Goal: Task Accomplishment & Management: Use online tool/utility

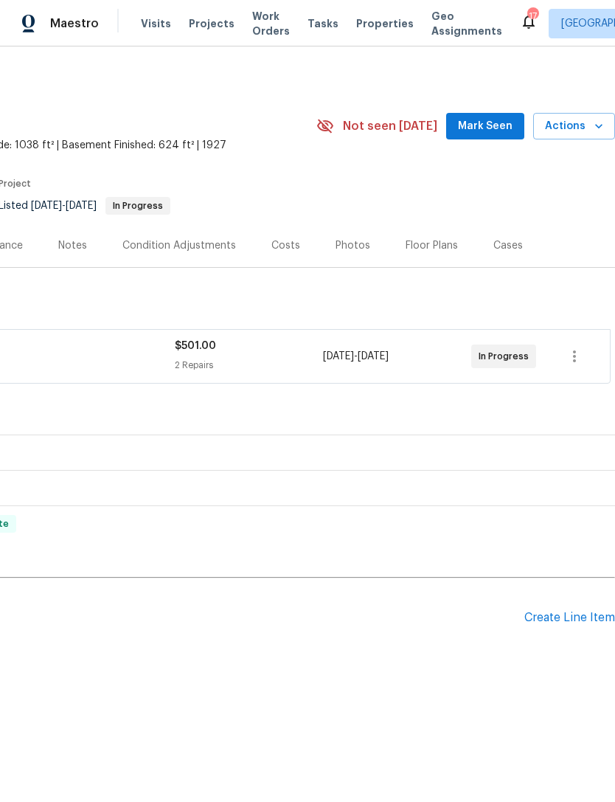
scroll to position [0, 218]
click at [502, 128] on span "Mark Seen" at bounding box center [485, 126] width 55 height 18
click at [500, 123] on span "Mark Seen" at bounding box center [485, 126] width 55 height 18
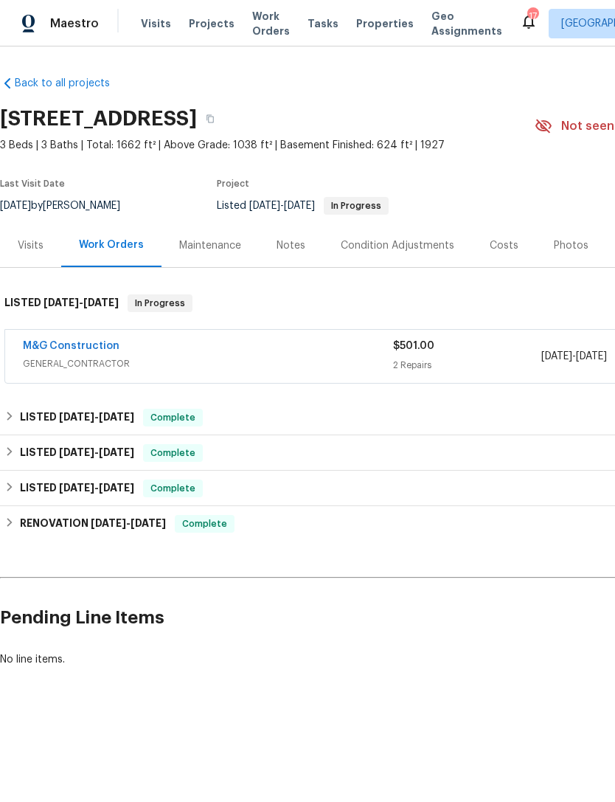
scroll to position [0, 0]
click at [345, 362] on span "GENERAL_CONTRACTOR" at bounding box center [208, 363] width 370 height 15
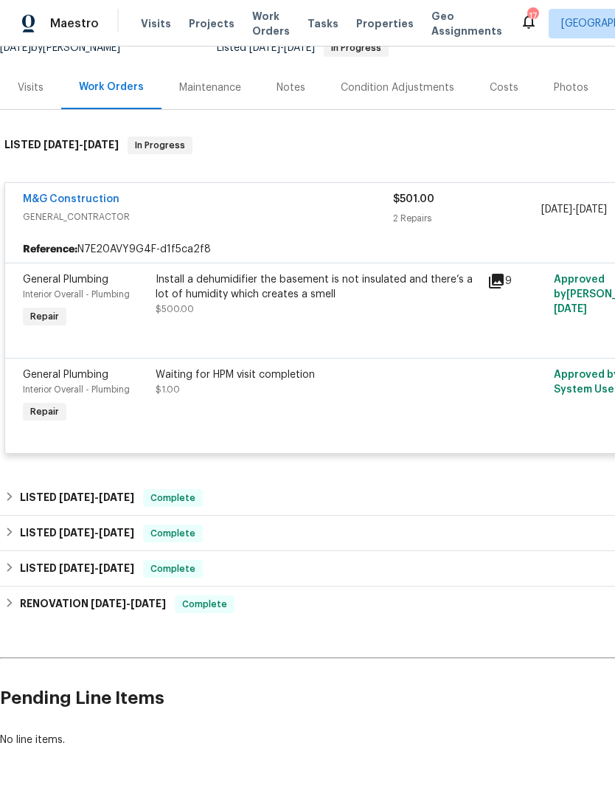
scroll to position [157, 0]
click at [261, 490] on div "LISTED [DATE] - [DATE] Complete" at bounding box center [416, 499] width 825 height 18
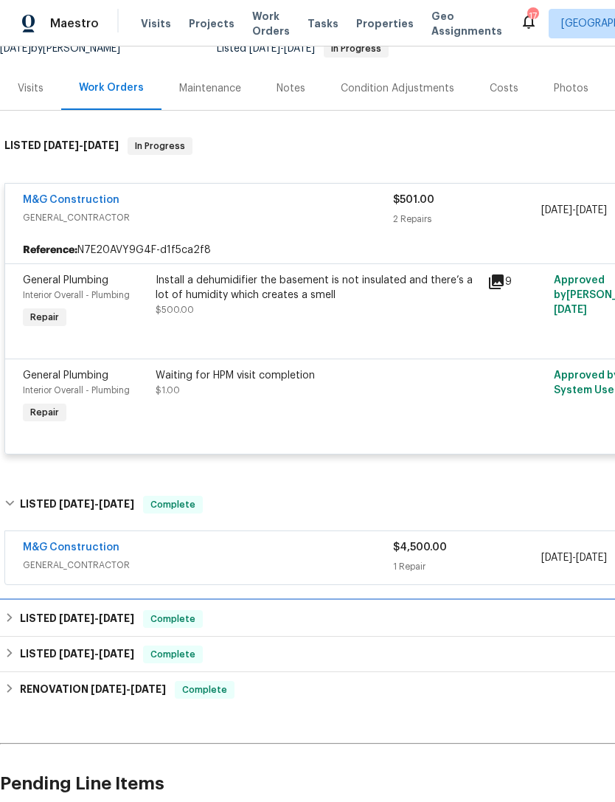
click at [310, 610] on div "LISTED [DATE] - [DATE] Complete" at bounding box center [416, 619] width 825 height 18
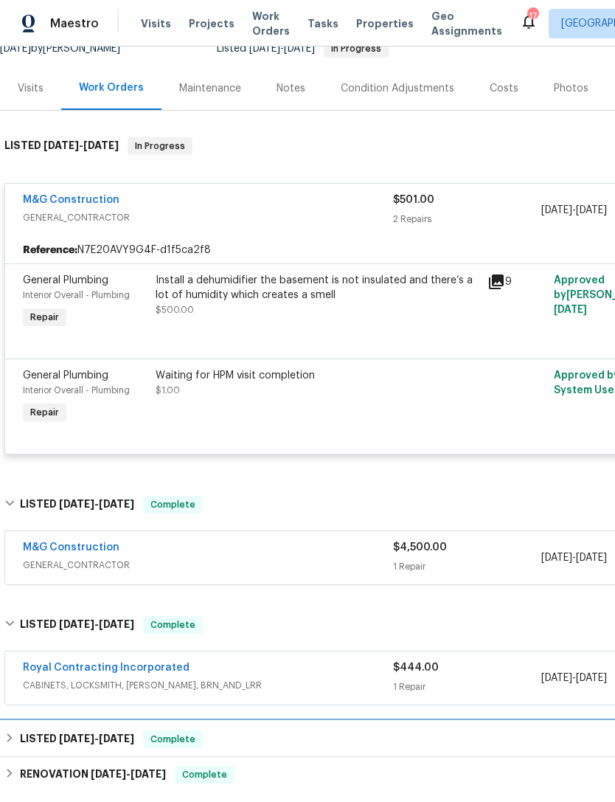
click at [295, 722] on div "LISTED [DATE] - [DATE] Complete" at bounding box center [417, 739] width 834 height 35
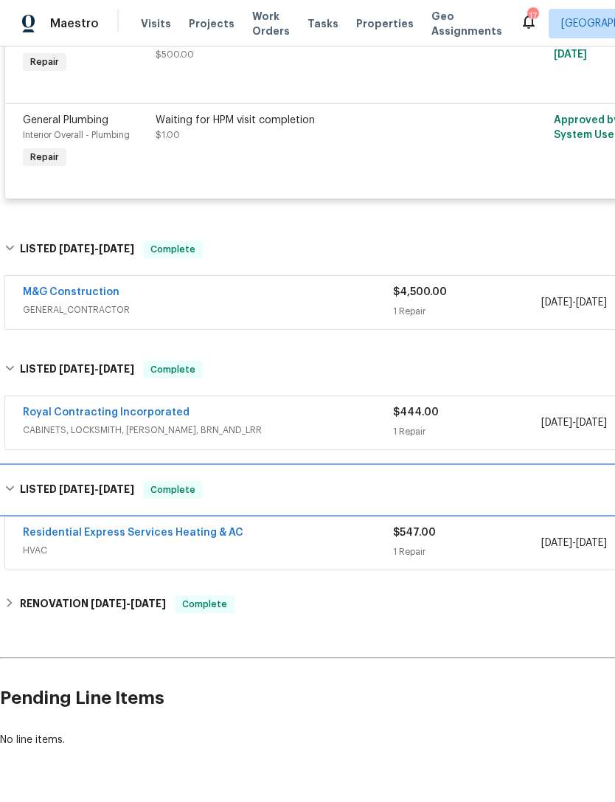
scroll to position [412, 0]
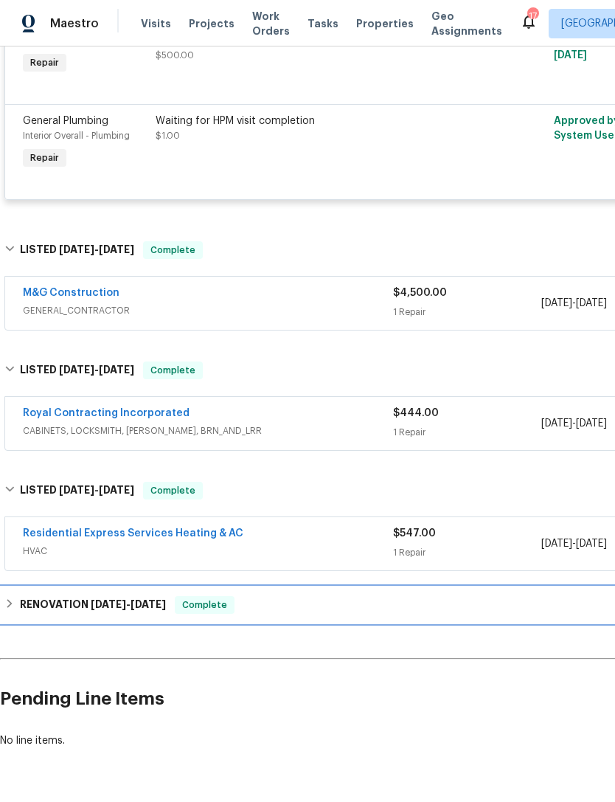
click at [321, 596] on div "RENOVATION [DATE] - [DATE] Complete" at bounding box center [416, 605] width 825 height 18
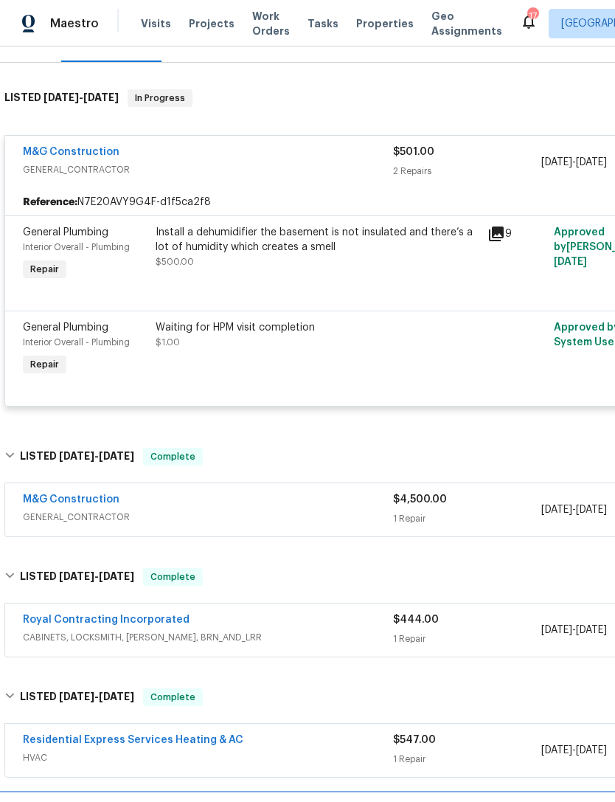
scroll to position [204, 0]
click at [354, 493] on div "M&G Construction" at bounding box center [208, 502] width 370 height 18
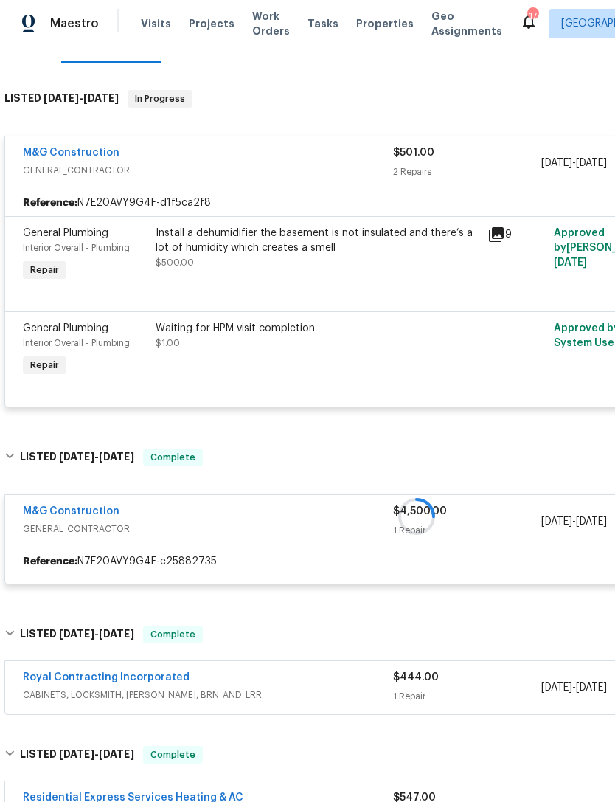
click at [328, 484] on div at bounding box center [417, 516] width 834 height 165
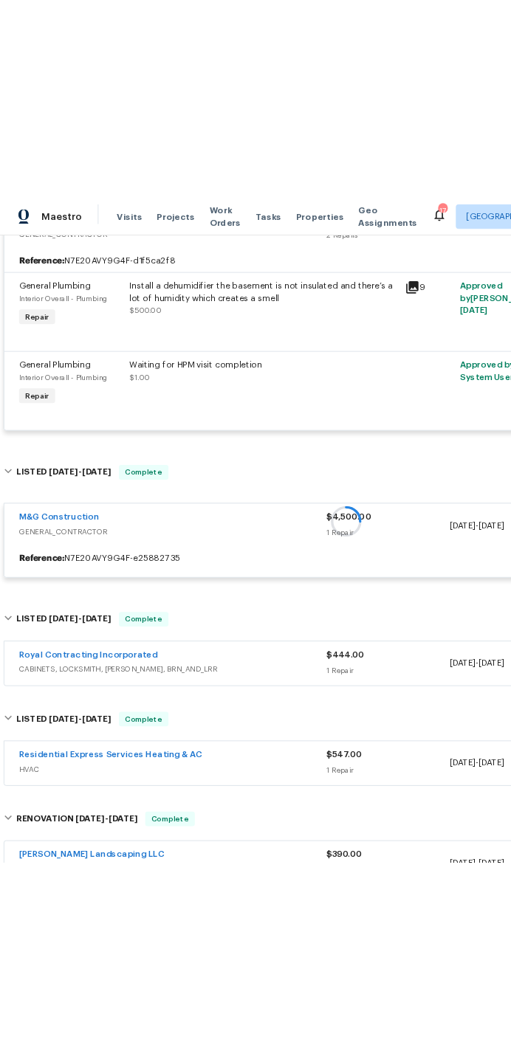
scroll to position [0, 0]
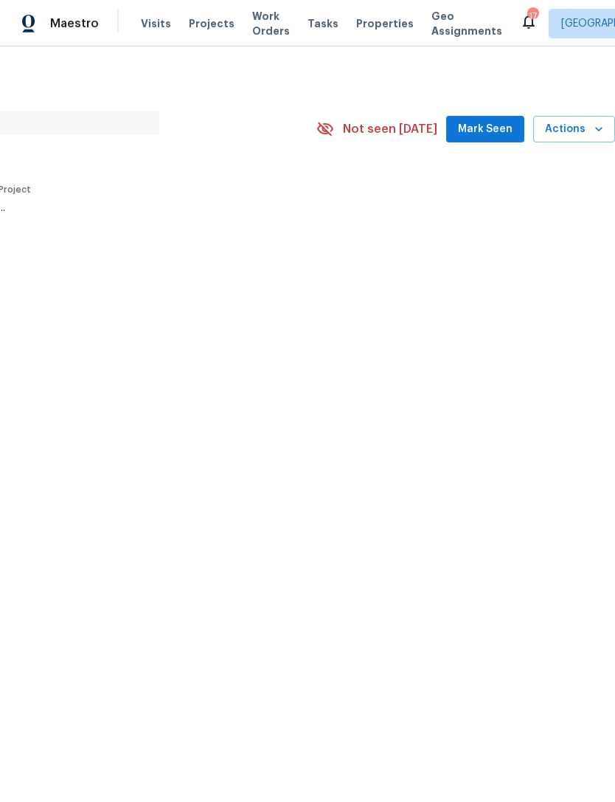
scroll to position [0, 218]
click at [493, 131] on span "Mark Seen" at bounding box center [485, 129] width 55 height 18
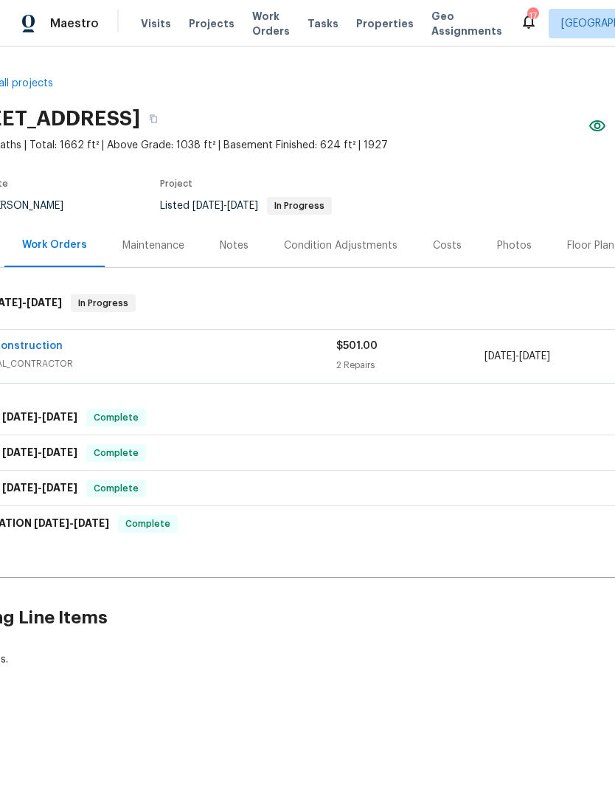
scroll to position [0, 58]
click at [185, 418] on div "LISTED 8/22/25 - 9/5/25 Complete" at bounding box center [359, 418] width 825 height 18
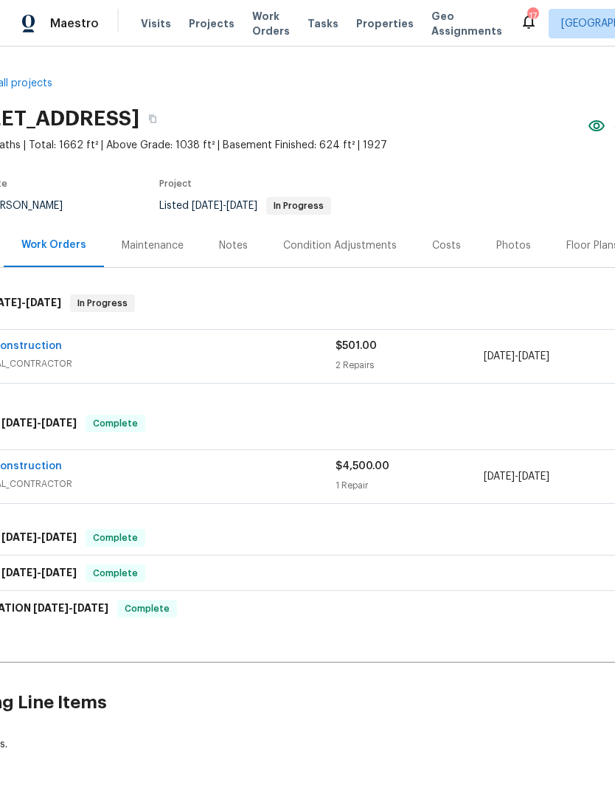
click at [366, 472] on div "$4,500.00" at bounding box center [410, 466] width 148 height 15
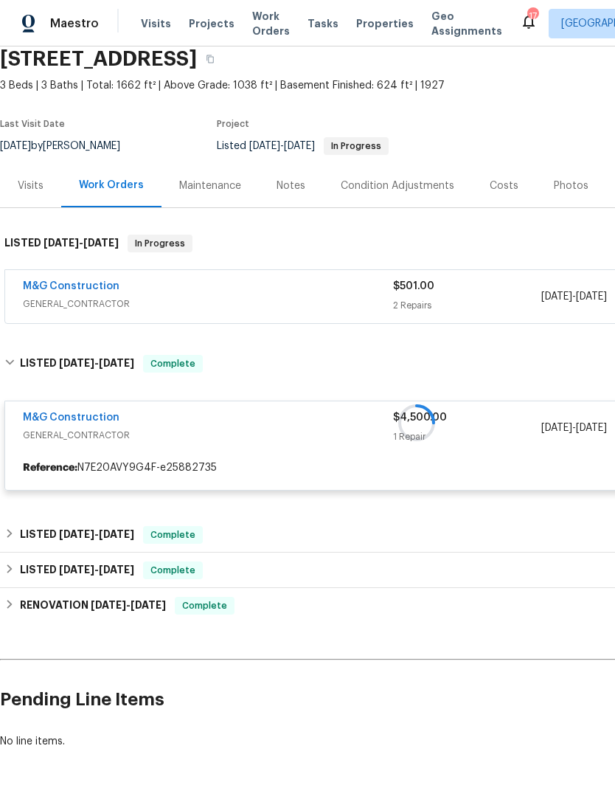
scroll to position [59, 0]
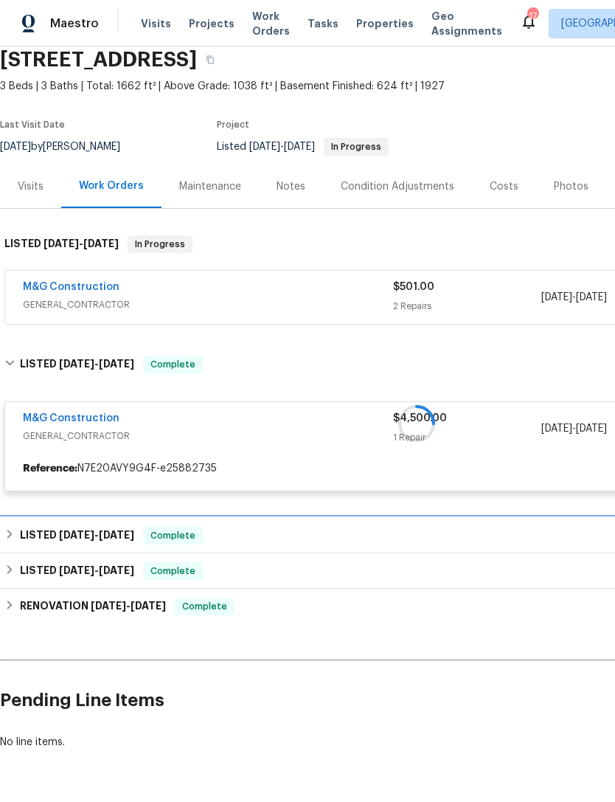
click at [218, 534] on div "LISTED [DATE] - [DATE] Complete" at bounding box center [416, 536] width 825 height 18
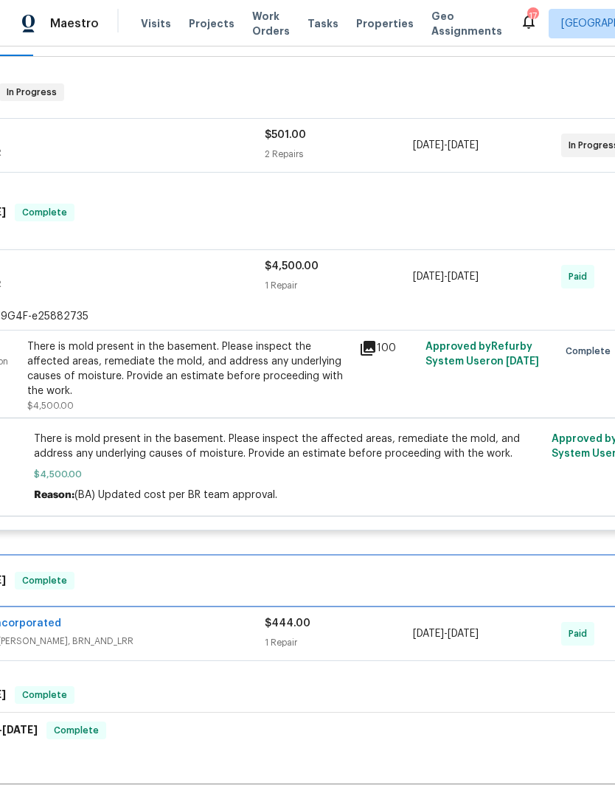
scroll to position [211, 129]
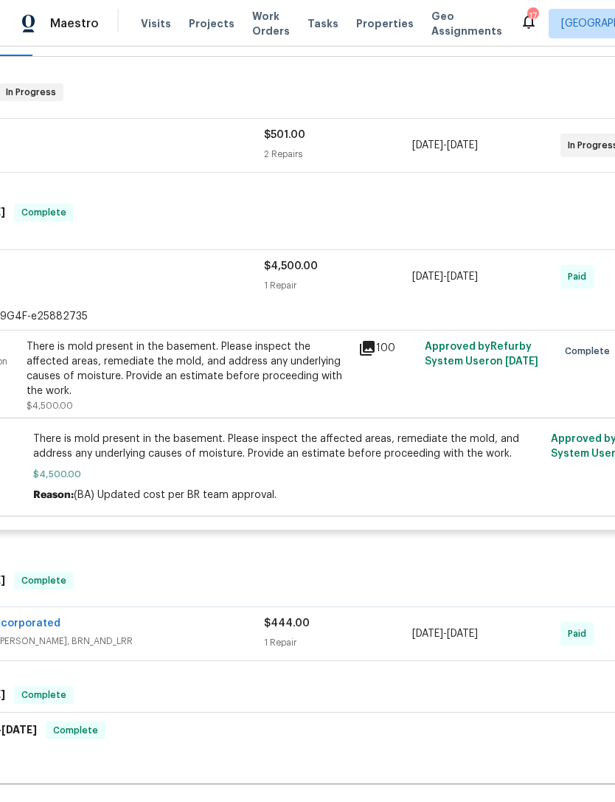
click at [312, 274] on div "$4,500.00 1 Repair" at bounding box center [338, 276] width 148 height 35
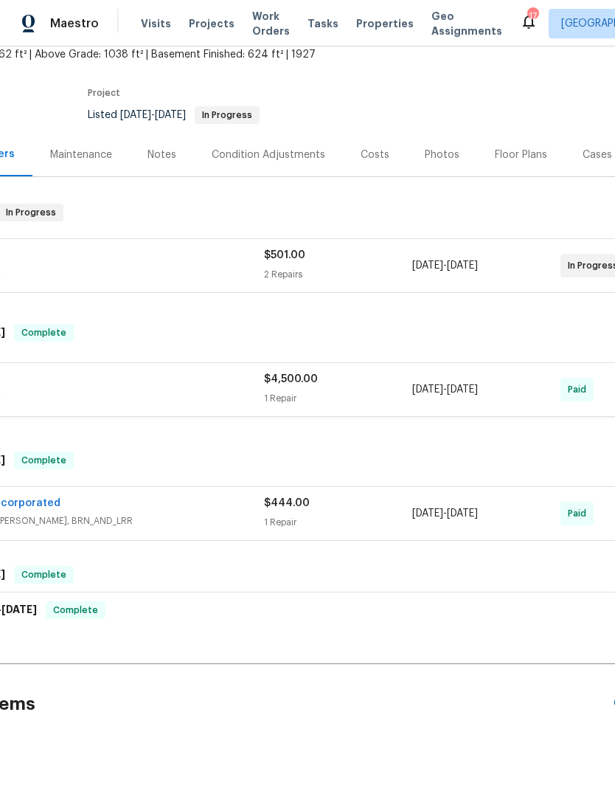
scroll to position [87, 129]
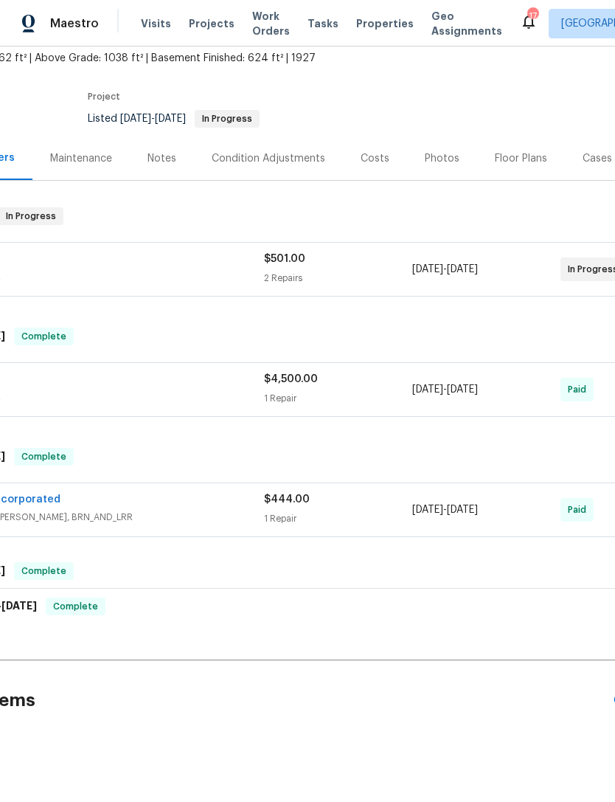
click at [244, 401] on span "GENERAL_CONTRACTOR" at bounding box center [79, 397] width 370 height 15
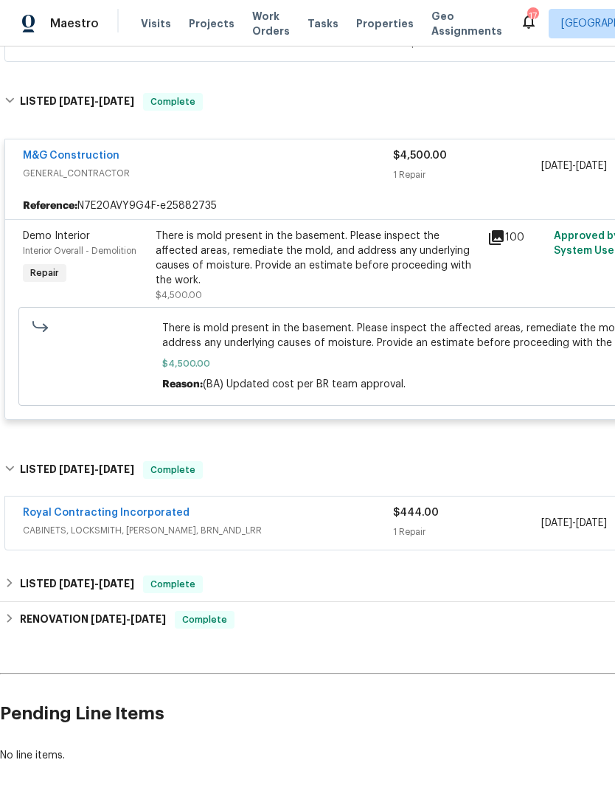
scroll to position [322, 0]
click at [516, 680] on h2 "Pending Line Items" at bounding box center [371, 714] width 743 height 69
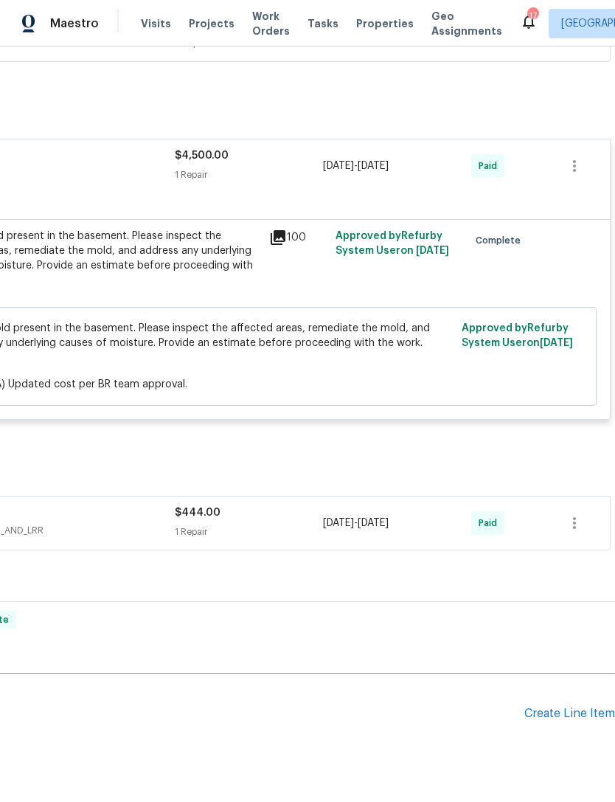
scroll to position [322, 218]
click at [574, 680] on div "Pending Line Items Create Line Item" at bounding box center [199, 714] width 834 height 69
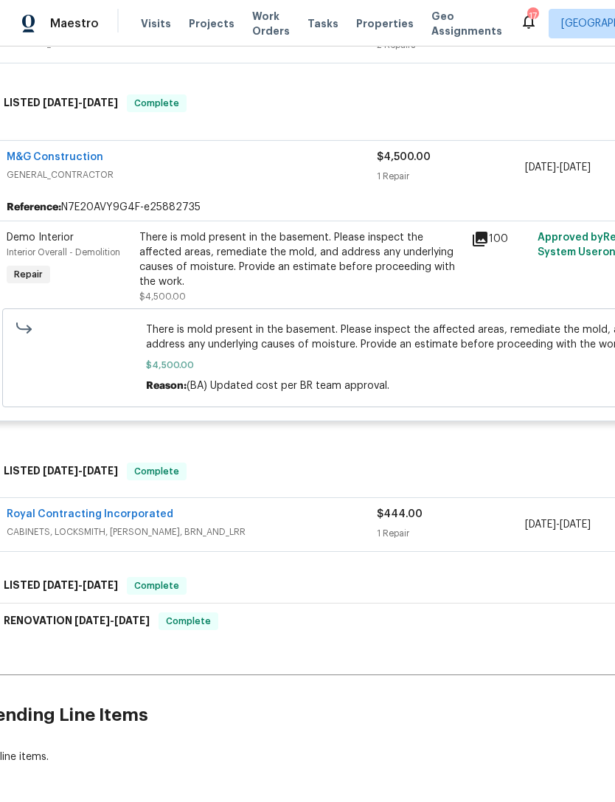
scroll to position [319, 21]
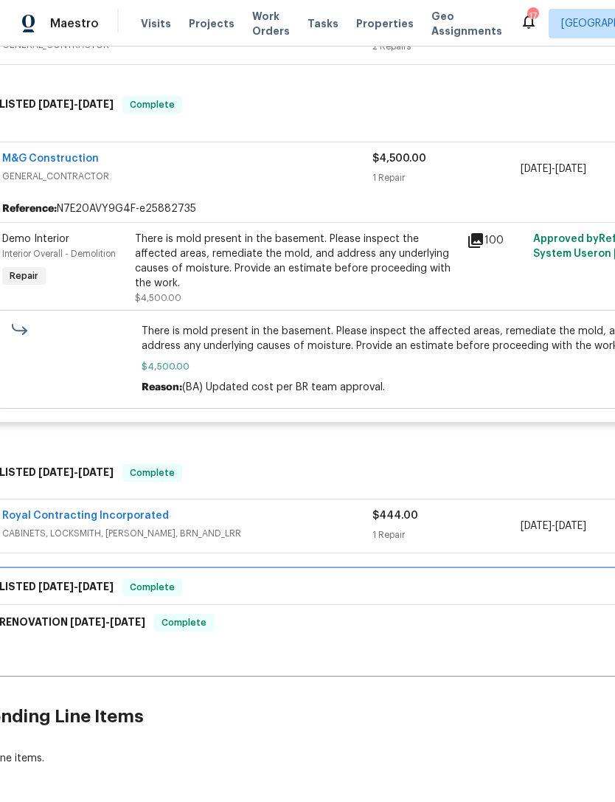
click at [238, 579] on div "LISTED [DATE] - [DATE] Complete" at bounding box center [396, 588] width 825 height 18
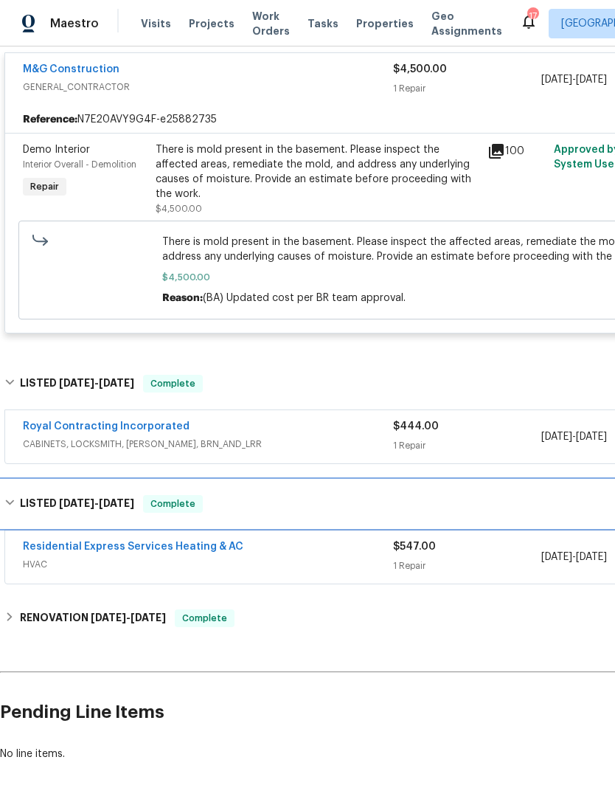
scroll to position [407, 0]
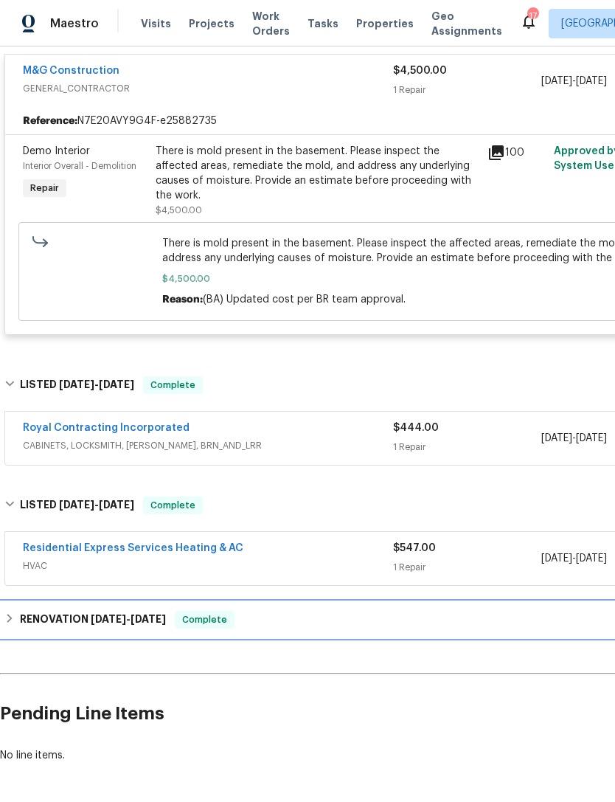
click at [282, 611] on div "RENOVATION [DATE] - [DATE] Complete" at bounding box center [416, 620] width 825 height 18
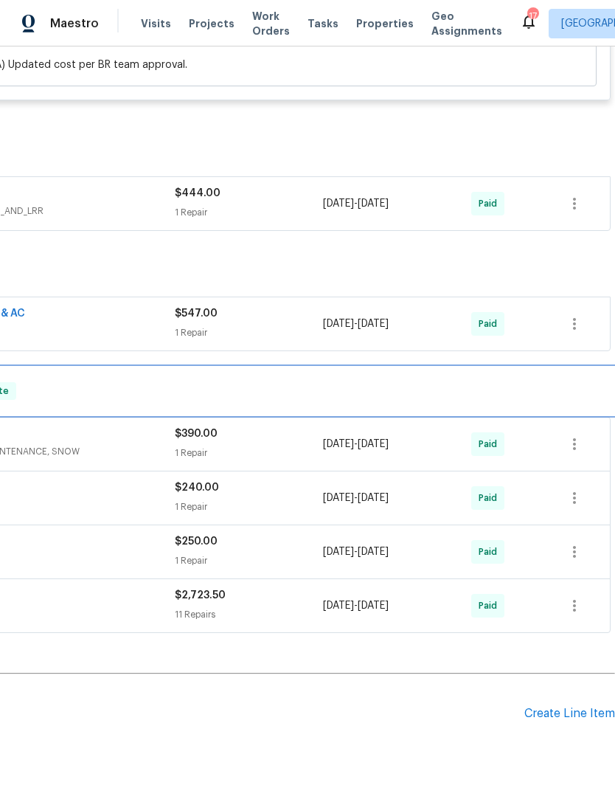
scroll to position [641, 218]
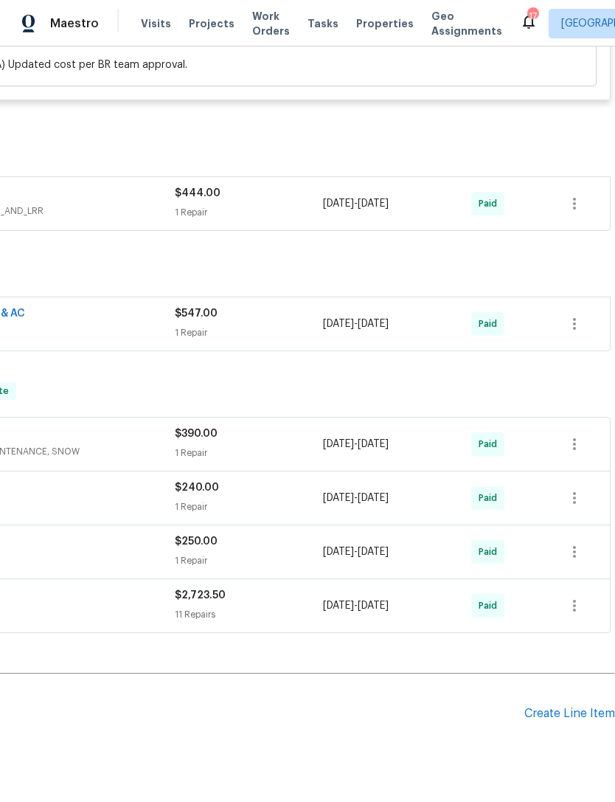
click at [566, 707] on div "Create Line Item" at bounding box center [570, 714] width 91 height 14
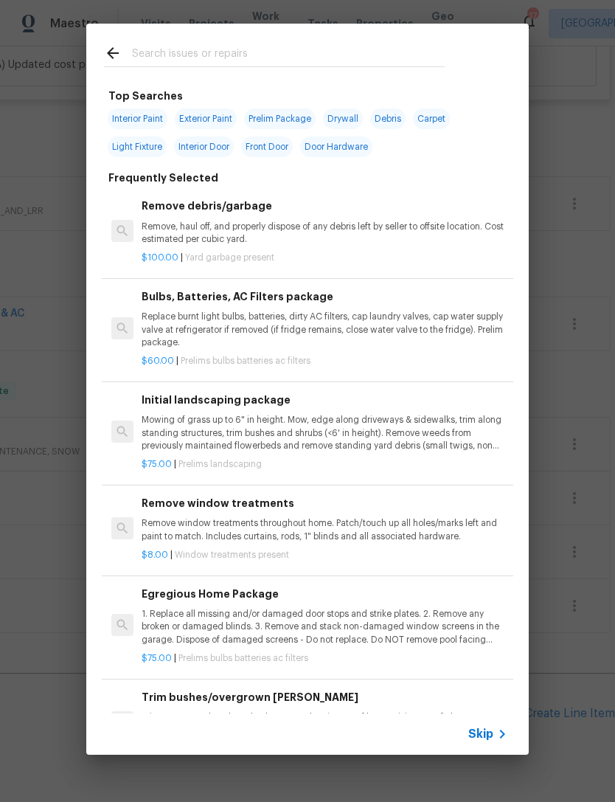
click at [204, 405] on h6 "Initial landscaping package" at bounding box center [325, 400] width 366 height 16
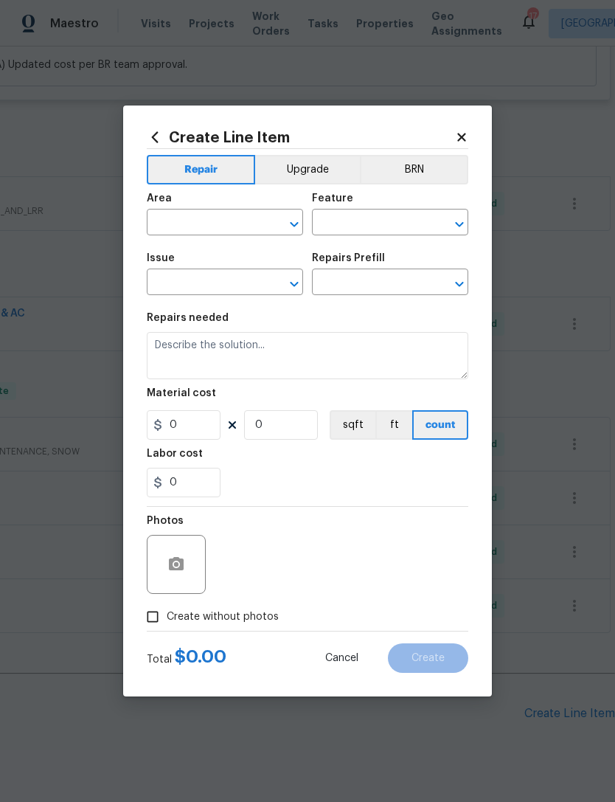
type input "Home Readiness Packages"
type input "Landscape Package"
type input "Initial landscaping package $75.00"
type textarea "Mowing of grass up to 6" in height. Mow, edge along driveways & sidewalks, trim…"
type input "75"
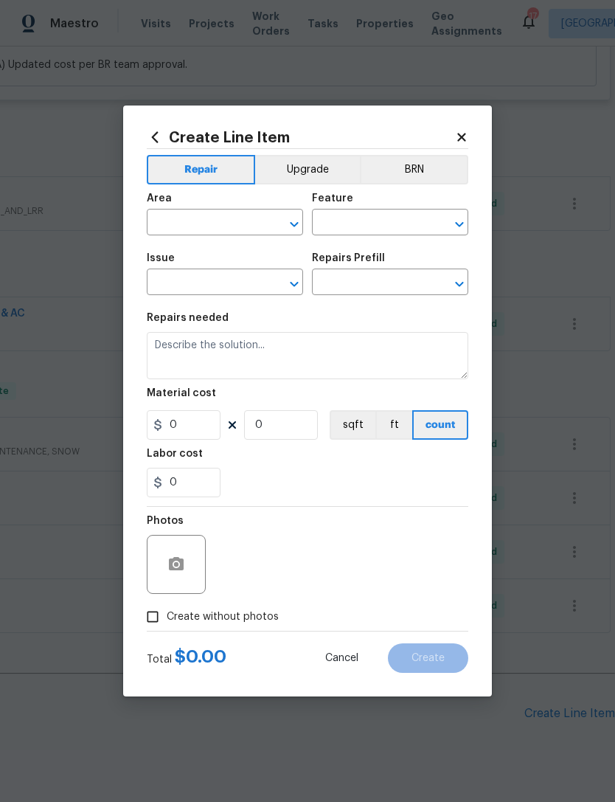
type input "1"
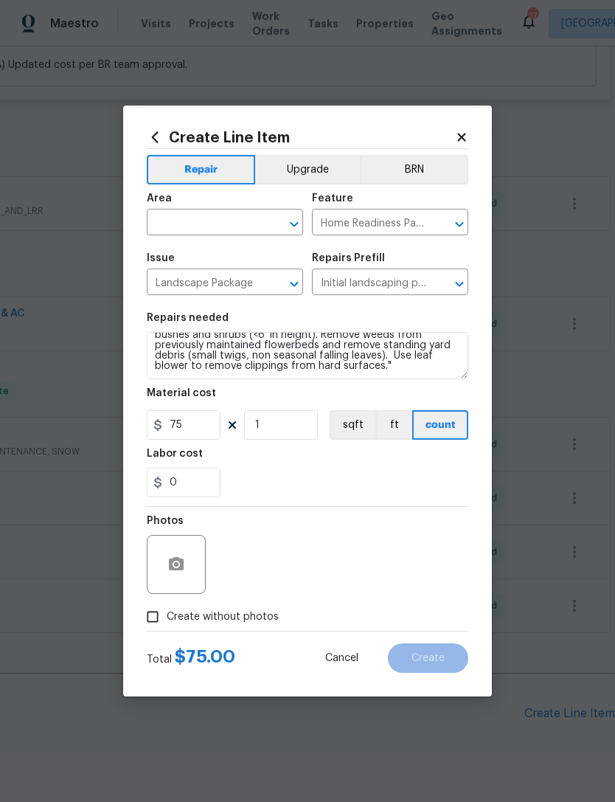
scroll to position [31, 0]
click at [331, 367] on textarea "Mowing of grass up to 6" in height. Mow, edge along driveways & sidewalks, trim…" at bounding box center [308, 355] width 322 height 47
type textarea "Mowing of grass up to 6" in height. Mow, edge along driveways & sidewalks, trim…"
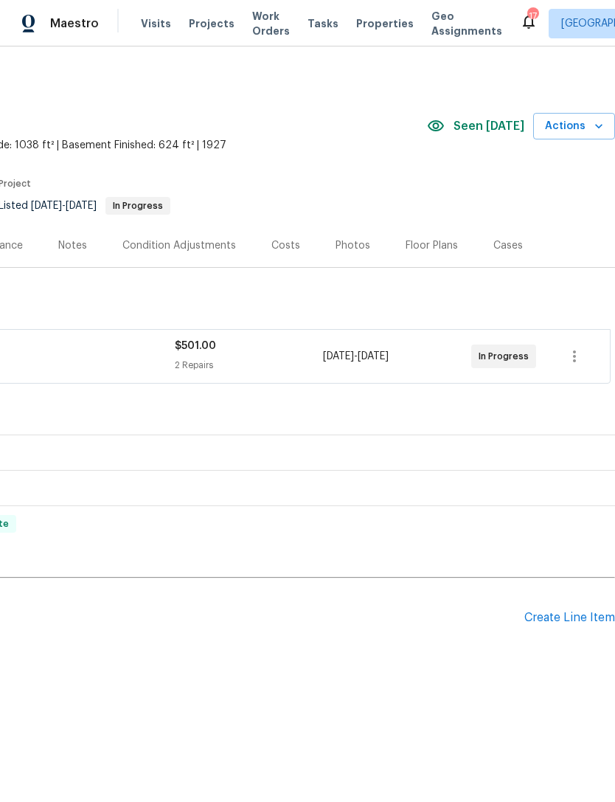
scroll to position [0, 218]
click at [582, 617] on div "Create Line Item" at bounding box center [570, 618] width 91 height 14
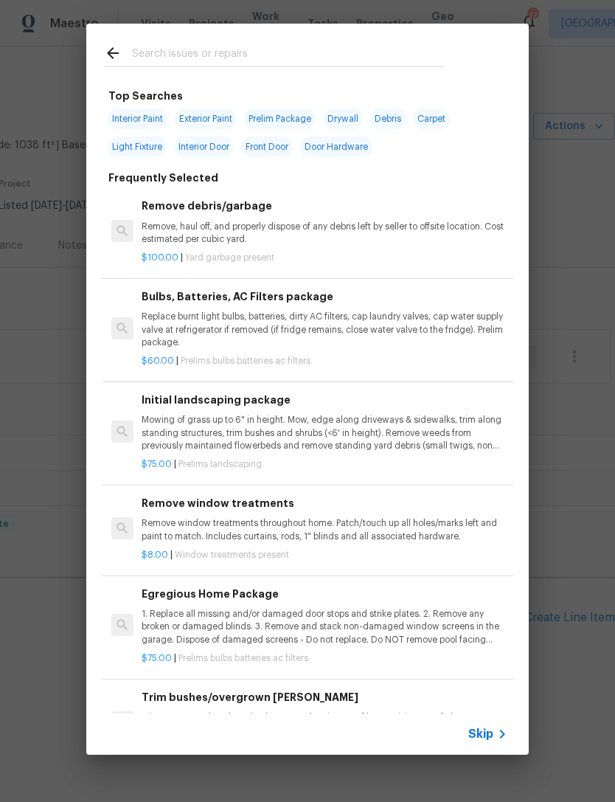
click at [263, 421] on p "Mowing of grass up to 6" in height. Mow, edge along driveways & sidewalks, trim…" at bounding box center [325, 433] width 366 height 38
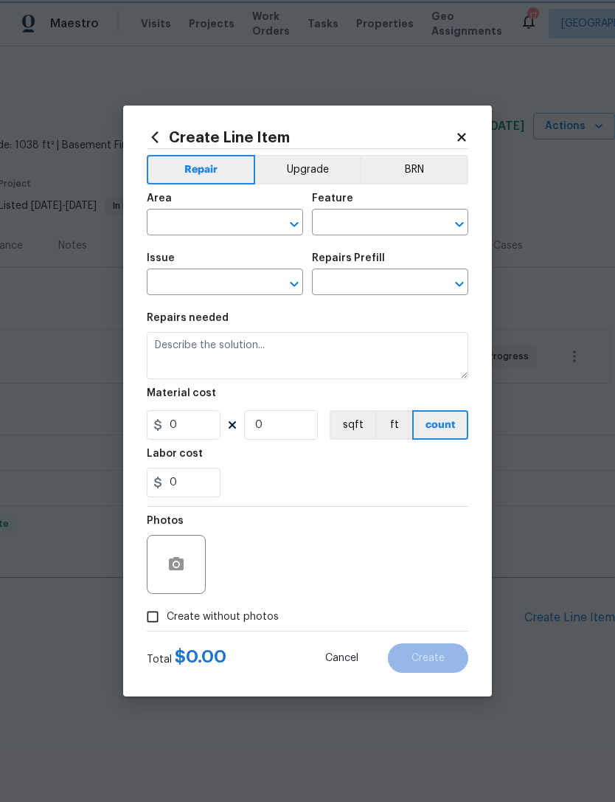
type input "Home Readiness Packages"
type input "Landscape Package"
type input "Initial landscaping package $75.00"
type textarea "Mowing of grass up to 6" in height. Mow, edge along driveways & sidewalks, trim…"
type input "75"
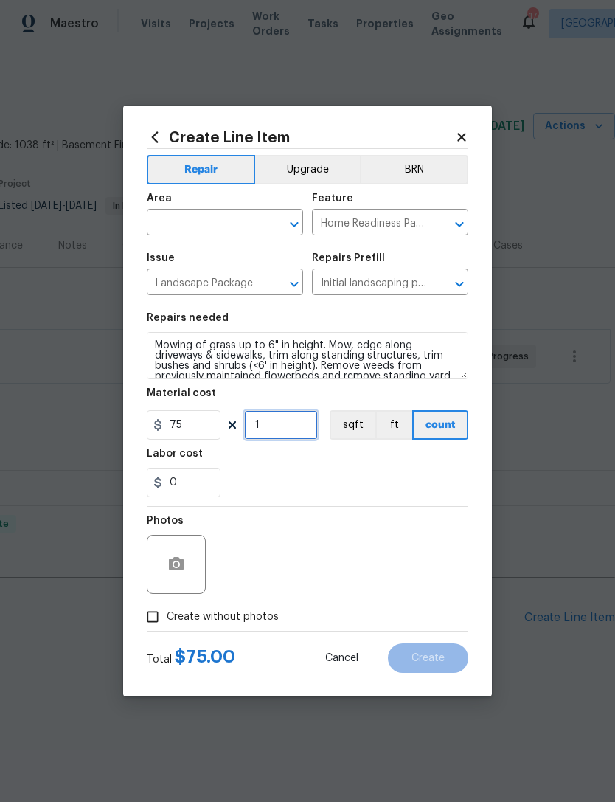
click at [295, 425] on input "1" at bounding box center [281, 425] width 74 height 30
type input "5"
click at [298, 215] on icon "Open" at bounding box center [295, 224] width 18 height 18
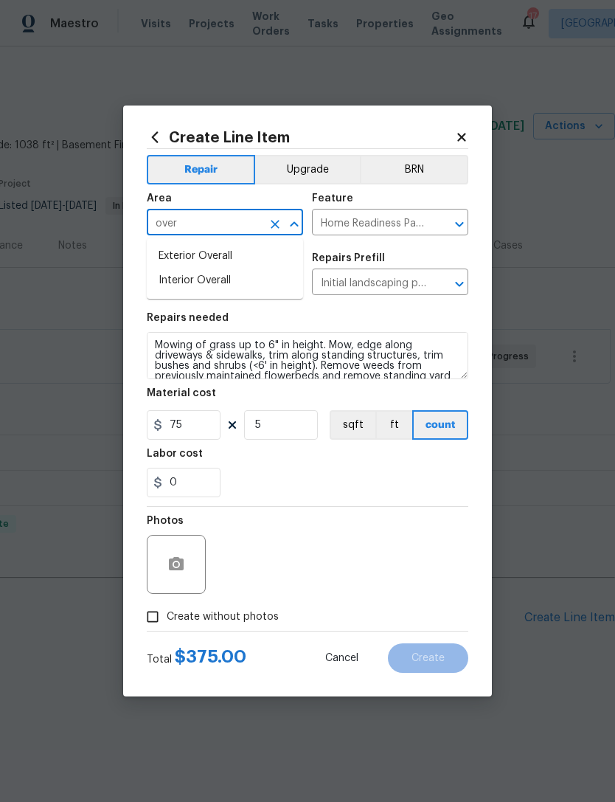
click at [229, 255] on li "Exterior Overall" at bounding box center [225, 256] width 156 height 24
type input "Exterior Overall"
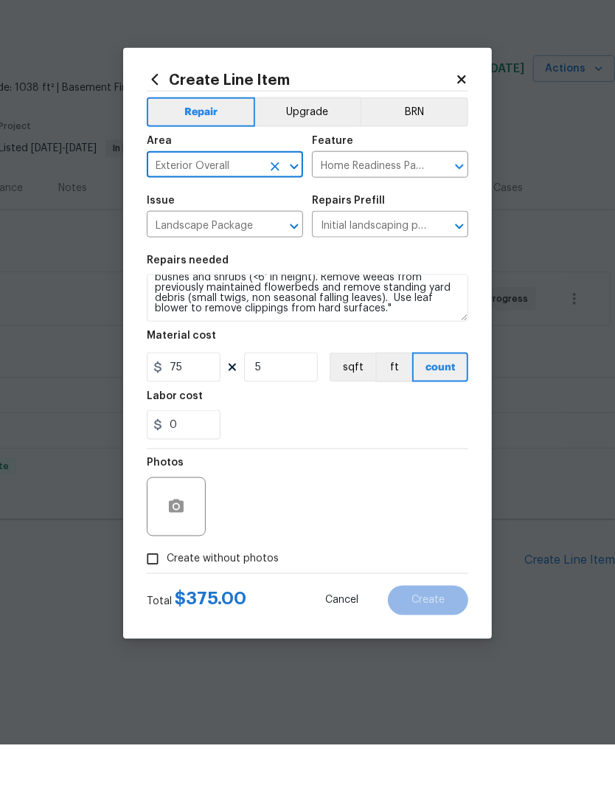
scroll to position [0, 0]
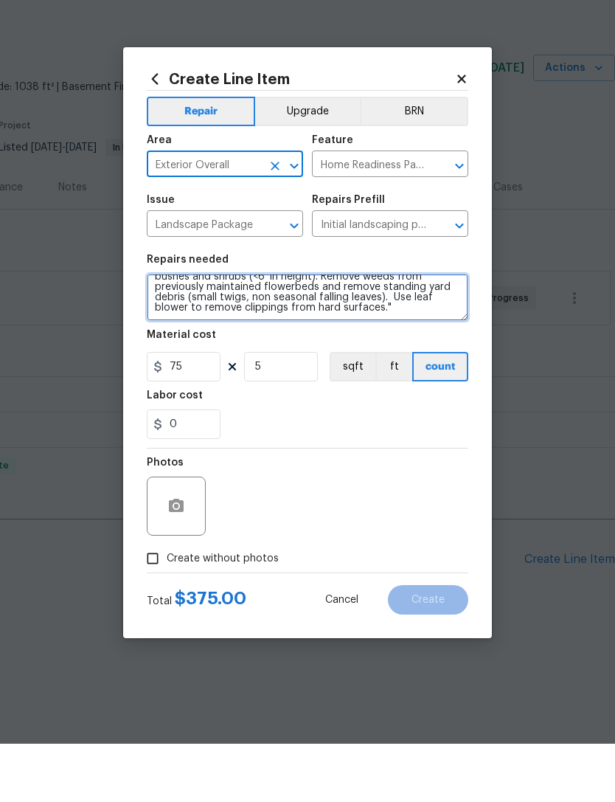
click at [323, 332] on textarea "Mowing of grass up to 6" in height. Mow, edge along driveways & sidewalks, trim…" at bounding box center [308, 355] width 322 height 47
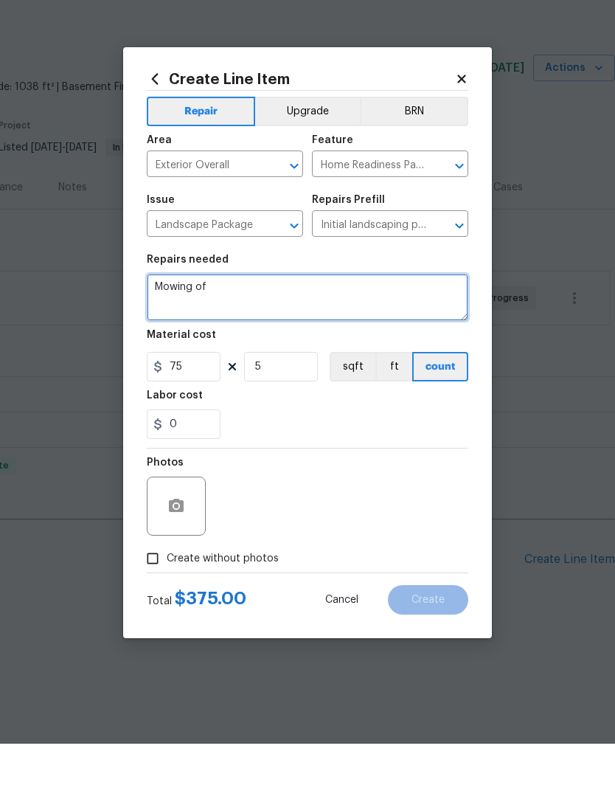
type textarea "Mowing"
